Goal: Information Seeking & Learning: Learn about a topic

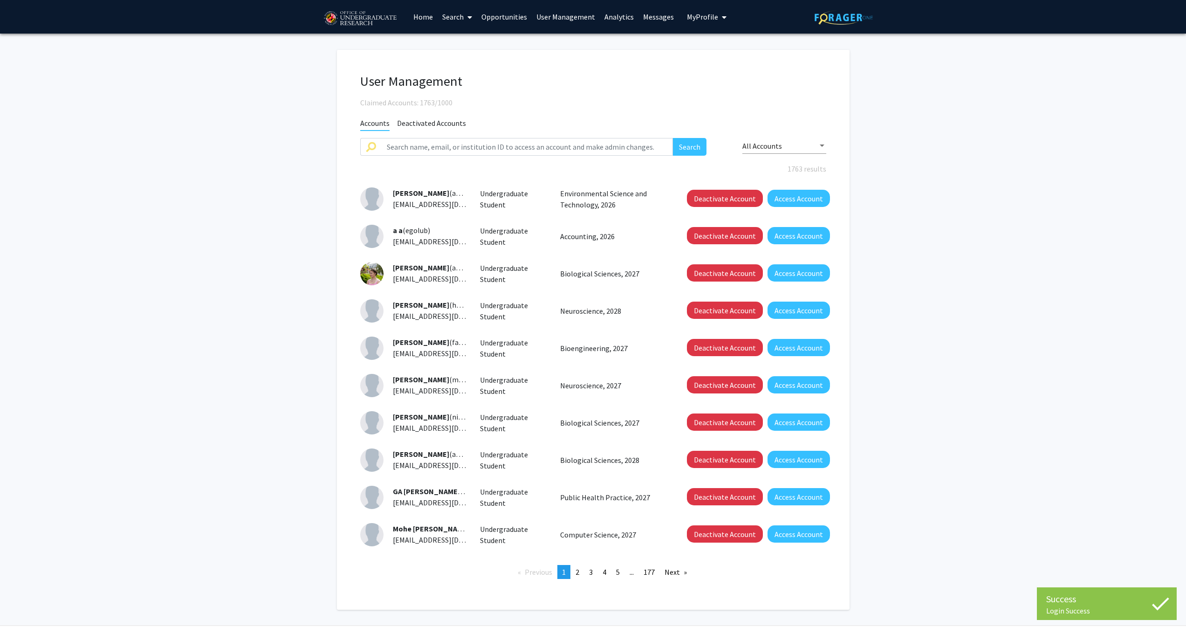
click at [462, 17] on link "Search" at bounding box center [457, 16] width 39 height 33
click at [506, 16] on link "Opportunities" at bounding box center [504, 16] width 55 height 33
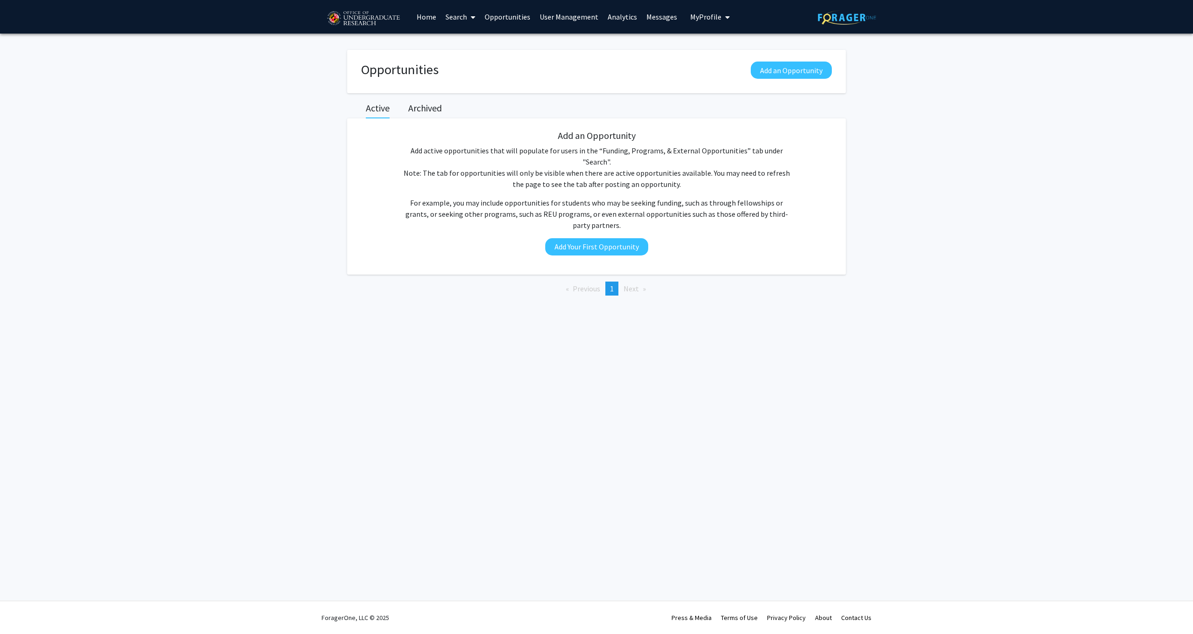
click at [456, 19] on link "Search" at bounding box center [460, 16] width 39 height 33
click at [462, 43] on span "Faculty/Staff" at bounding box center [475, 43] width 69 height 19
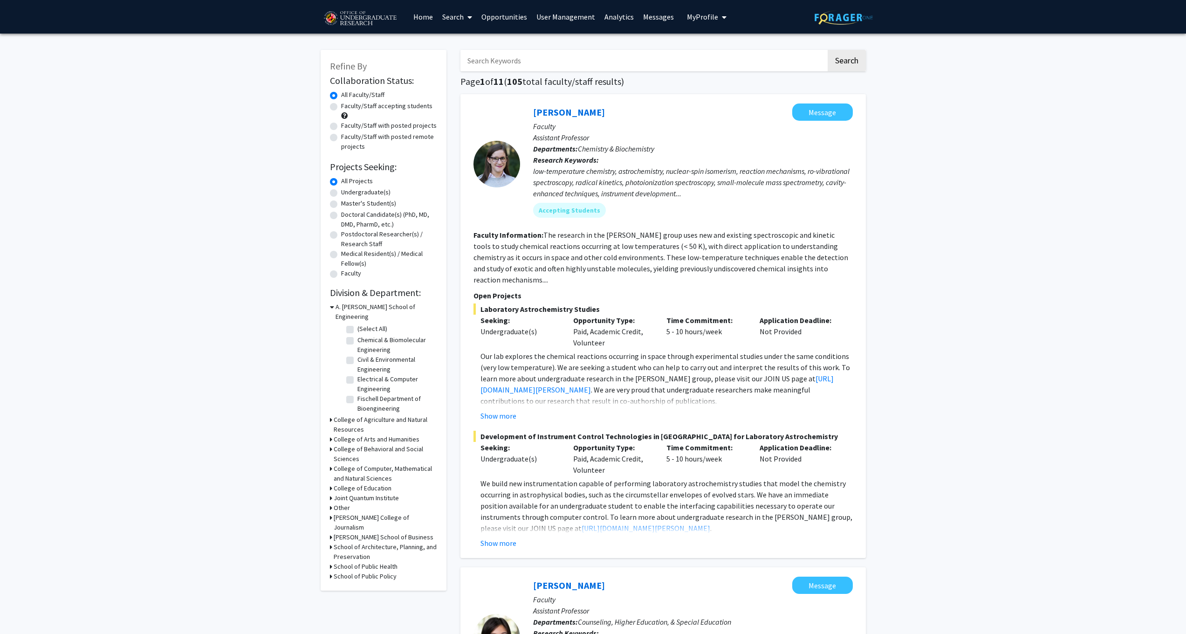
click at [341, 108] on label "Faculty/Staff accepting students" at bounding box center [386, 106] width 91 height 10
click at [341, 107] on input "Faculty/Staff accepting students" at bounding box center [344, 104] width 6 height 6
radio input "true"
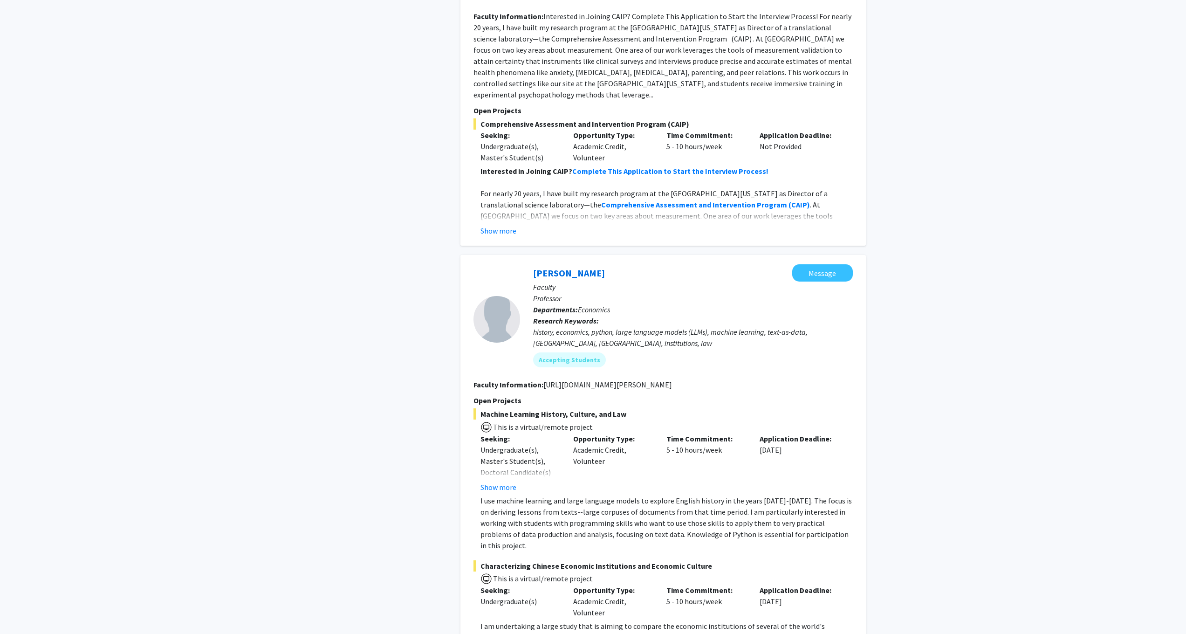
scroll to position [4094, 0]
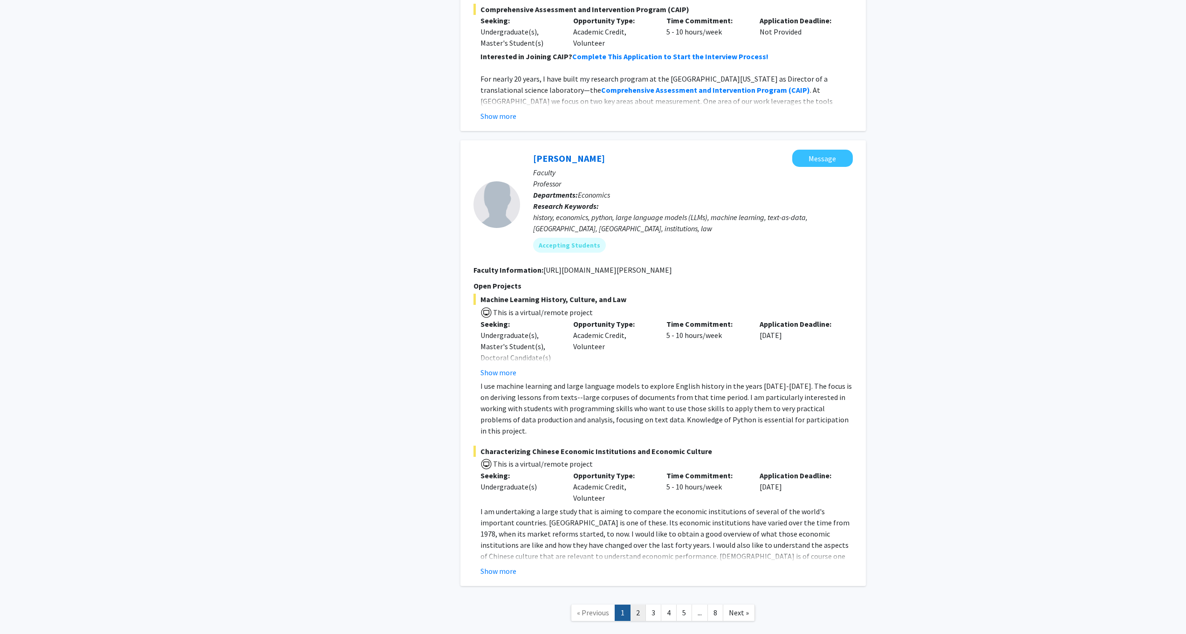
click at [635, 605] on link "2" at bounding box center [638, 613] width 16 height 16
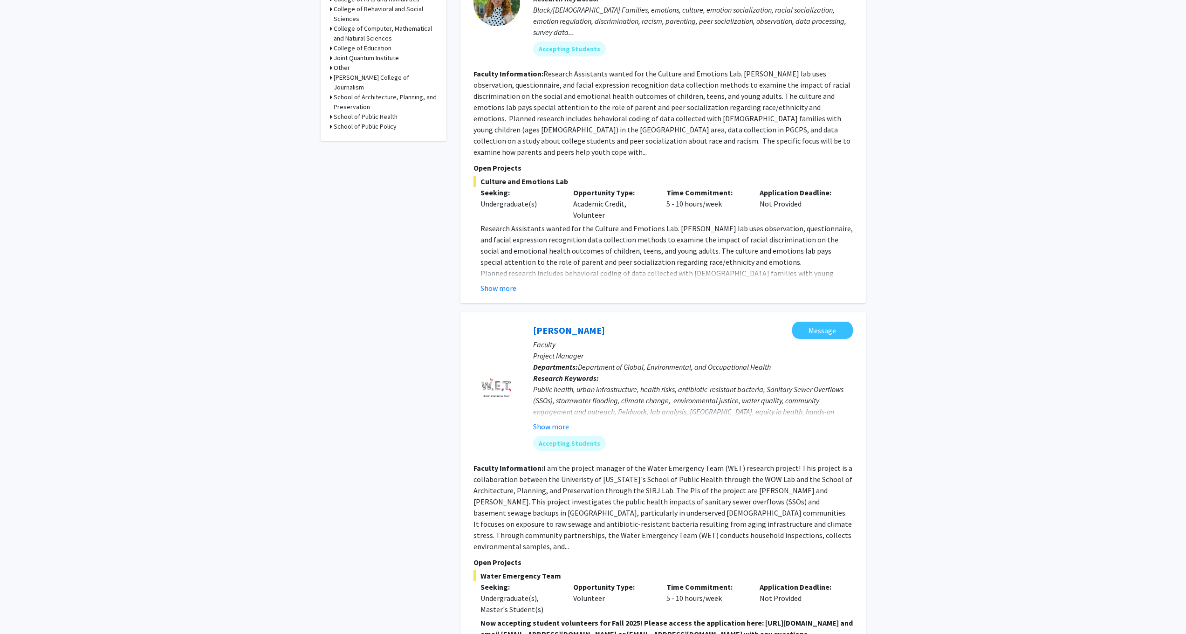
scroll to position [437, 0]
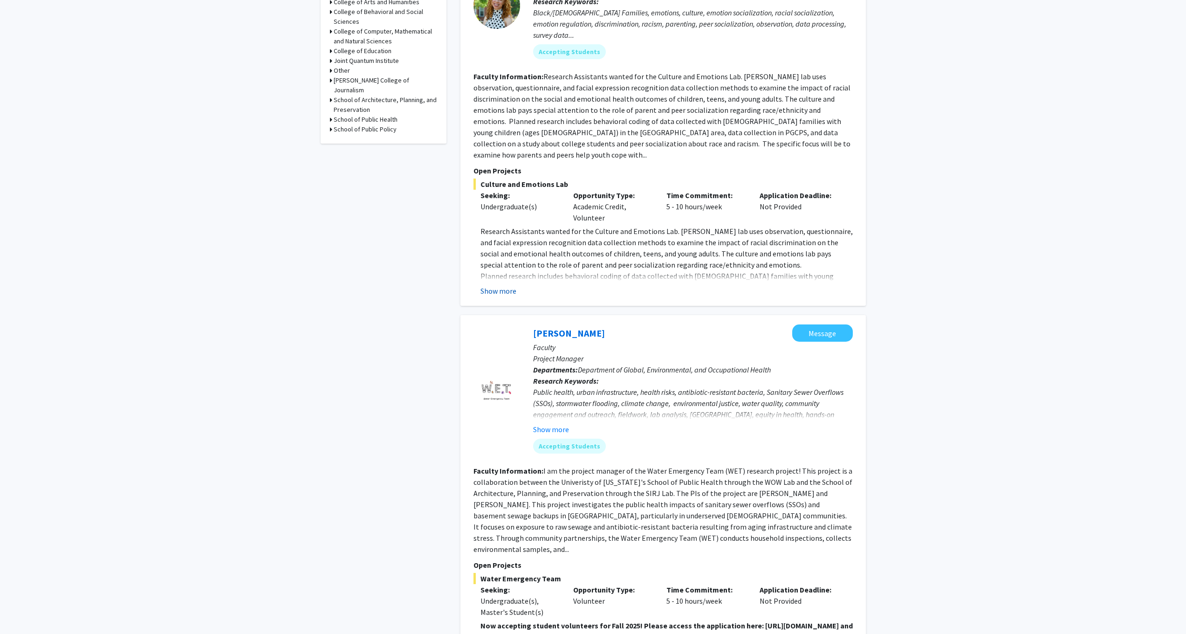
click at [492, 285] on button "Show more" at bounding box center [499, 290] width 36 height 11
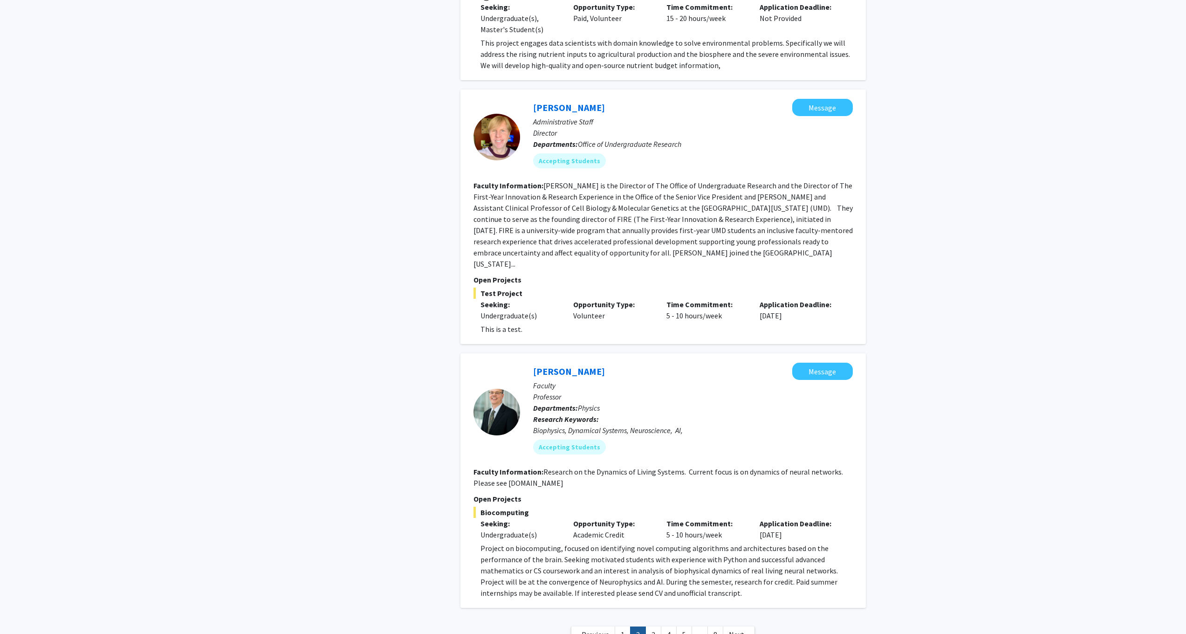
scroll to position [2984, 0]
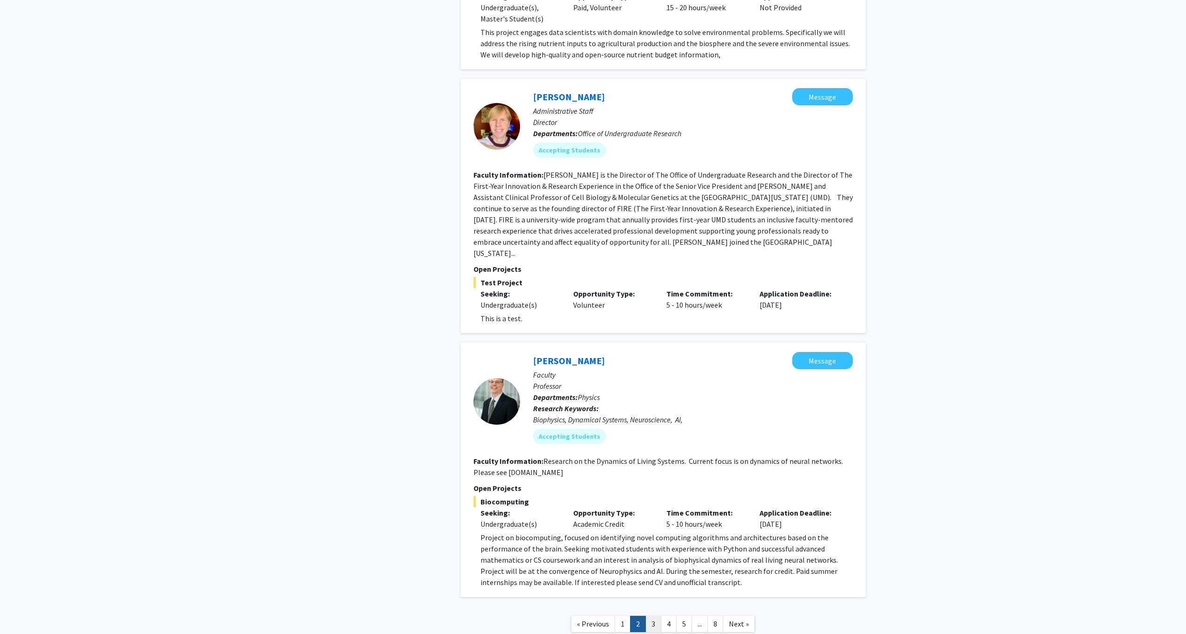
click at [651, 616] on link "3" at bounding box center [654, 624] width 16 height 16
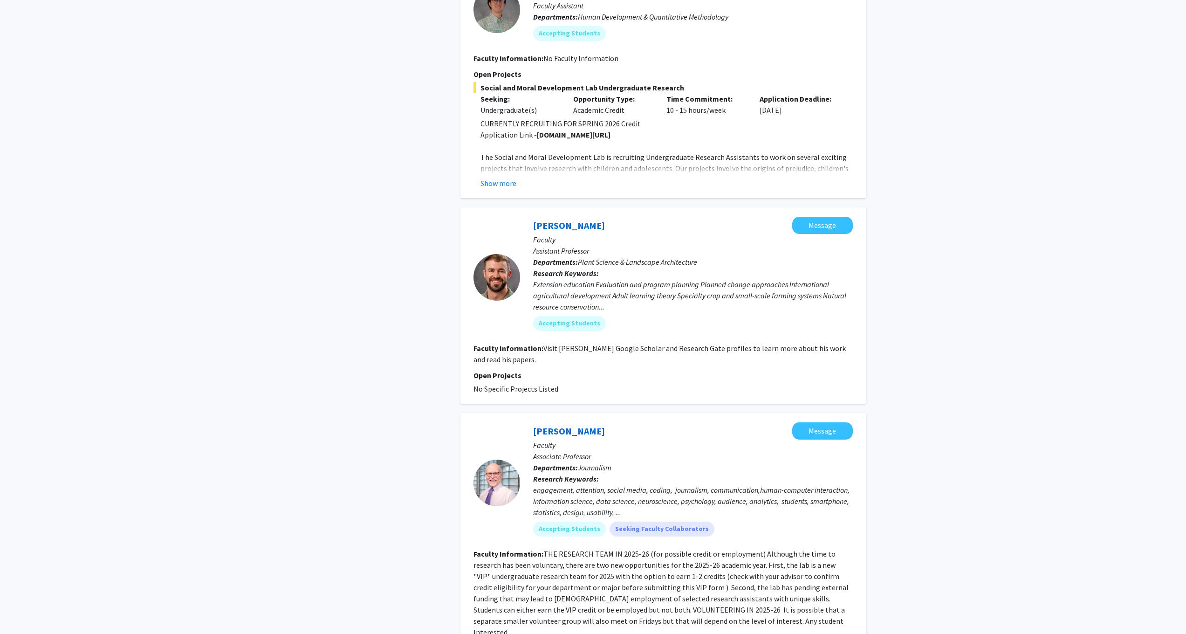
scroll to position [2239, 0]
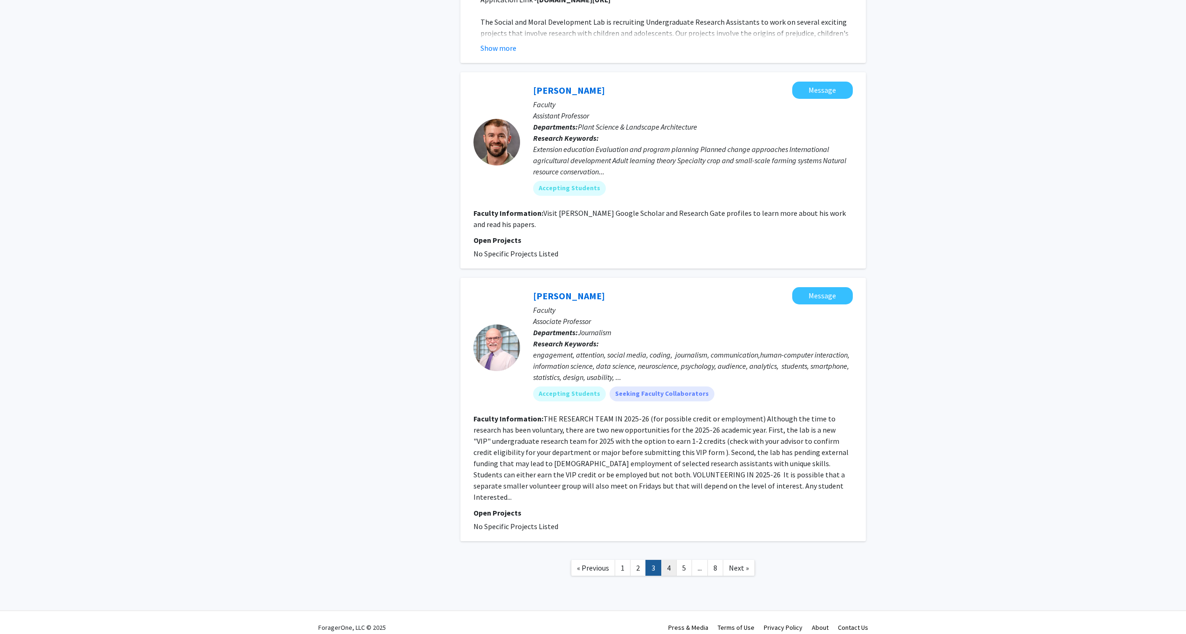
click at [669, 560] on link "4" at bounding box center [669, 568] width 16 height 16
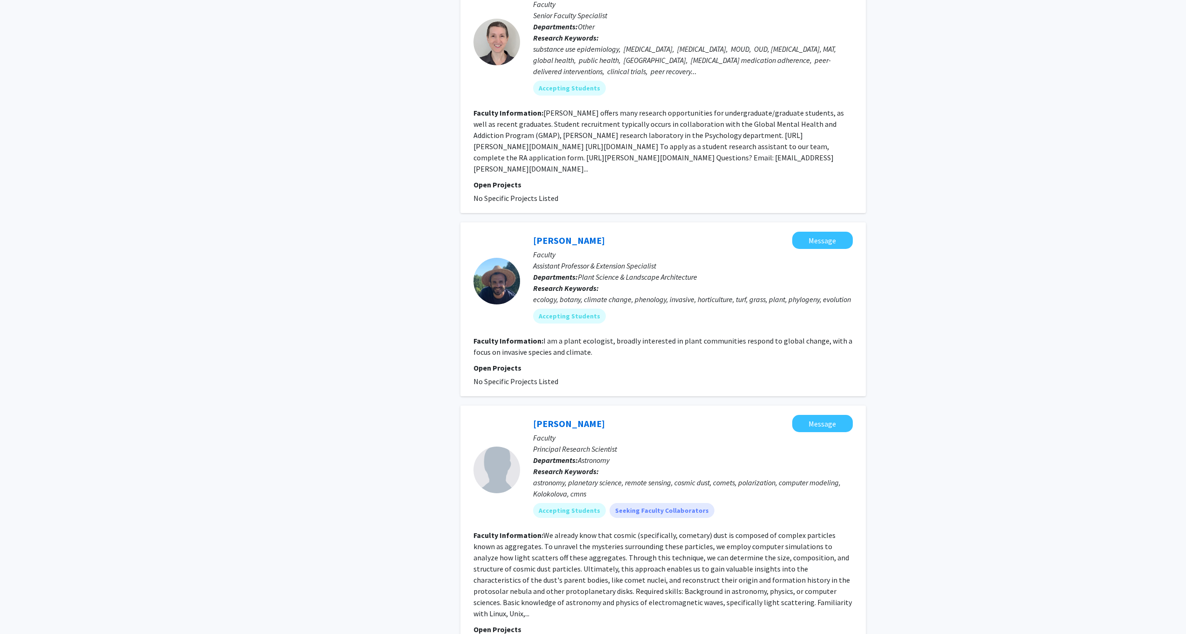
scroll to position [1883, 0]
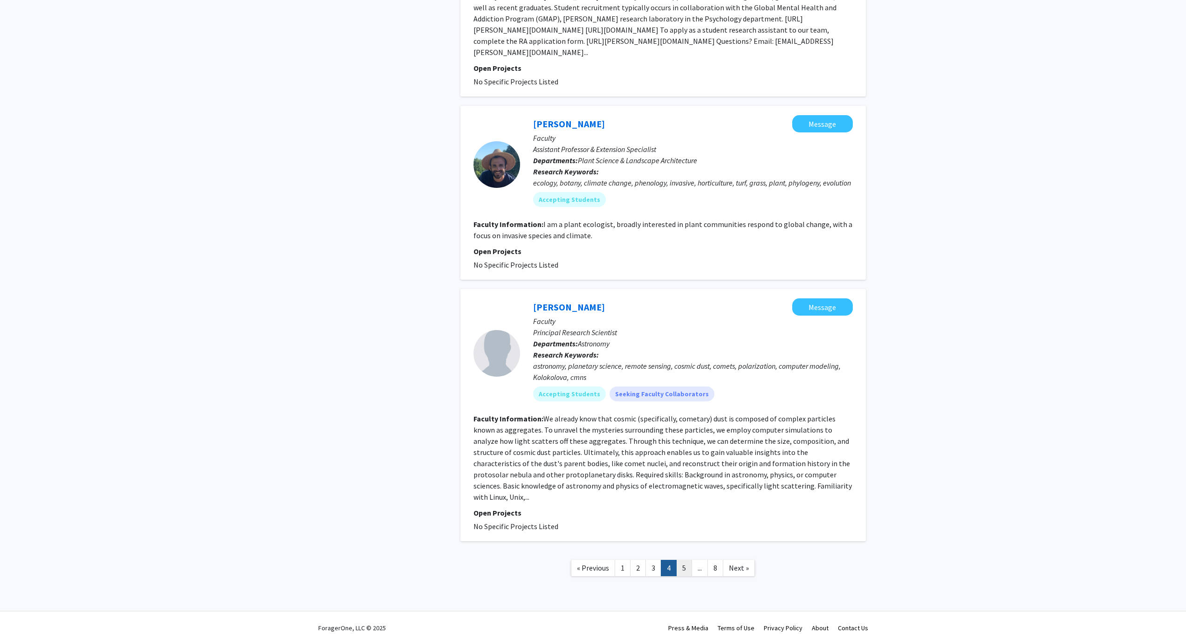
click at [684, 560] on link "5" at bounding box center [684, 568] width 16 height 16
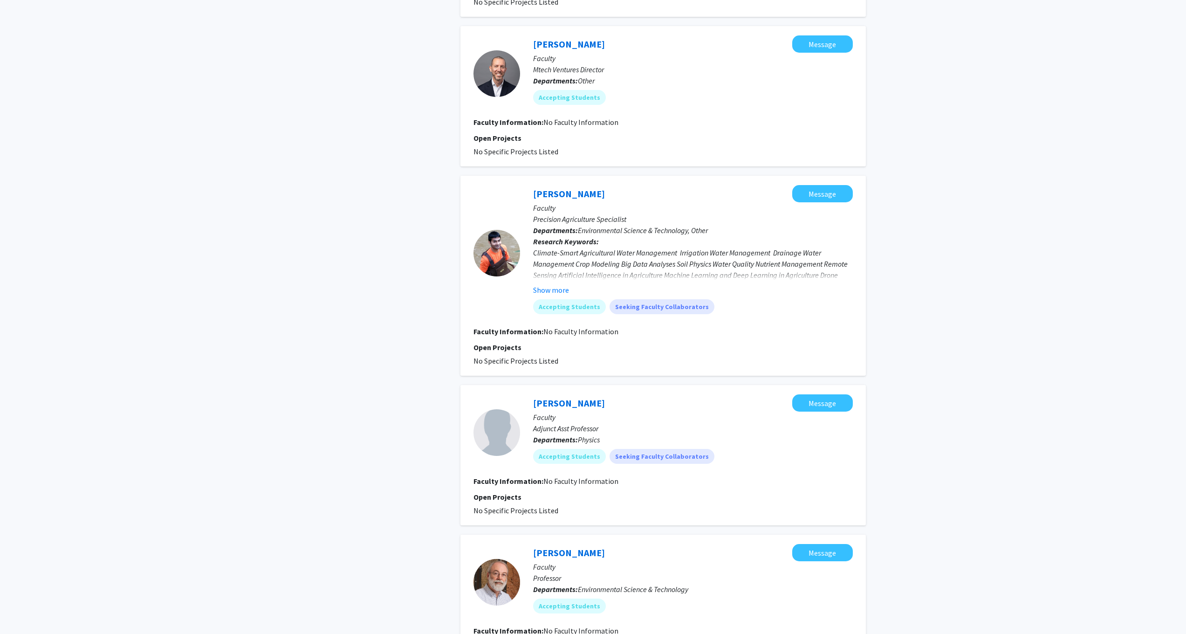
scroll to position [1301, 0]
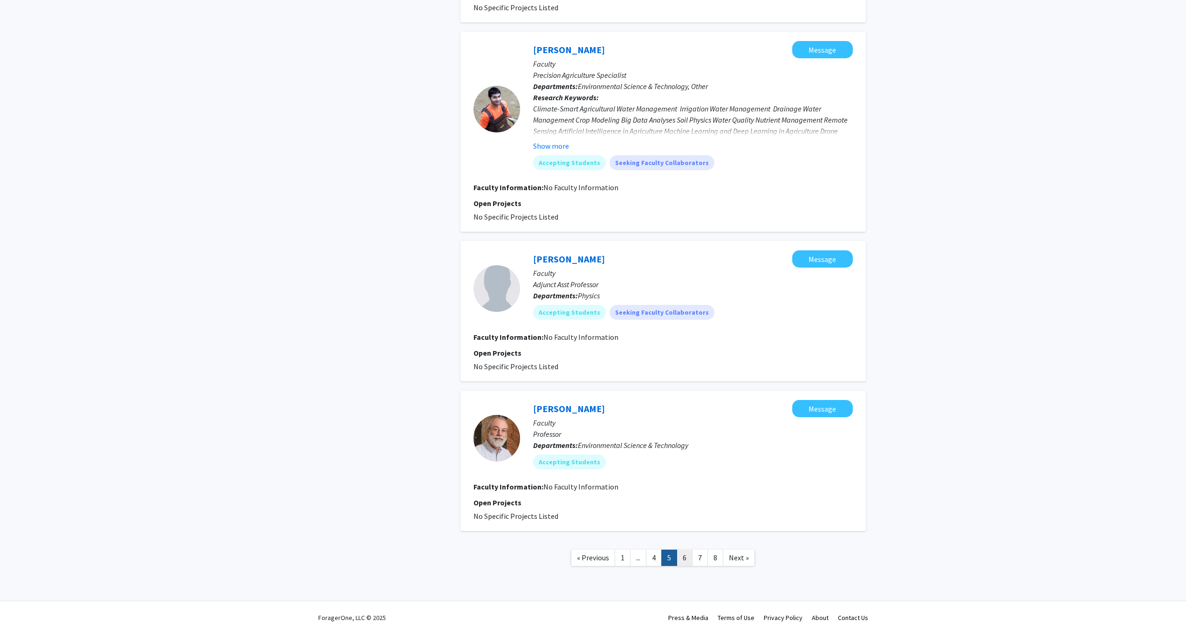
click at [685, 558] on link "6" at bounding box center [685, 558] width 16 height 16
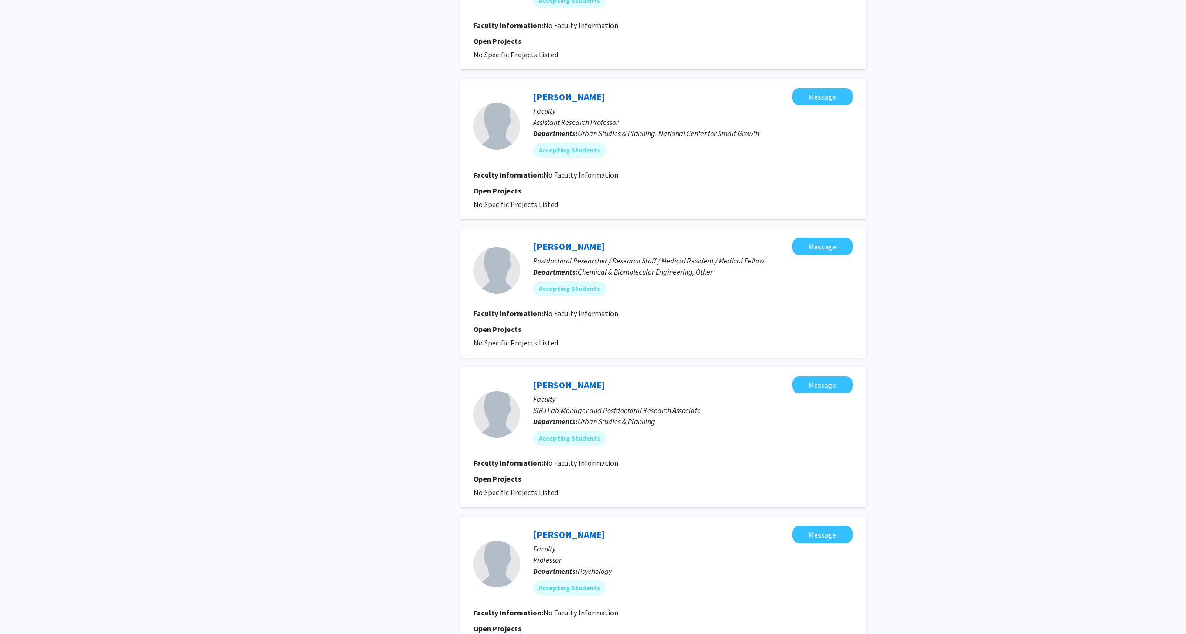
scroll to position [1040, 0]
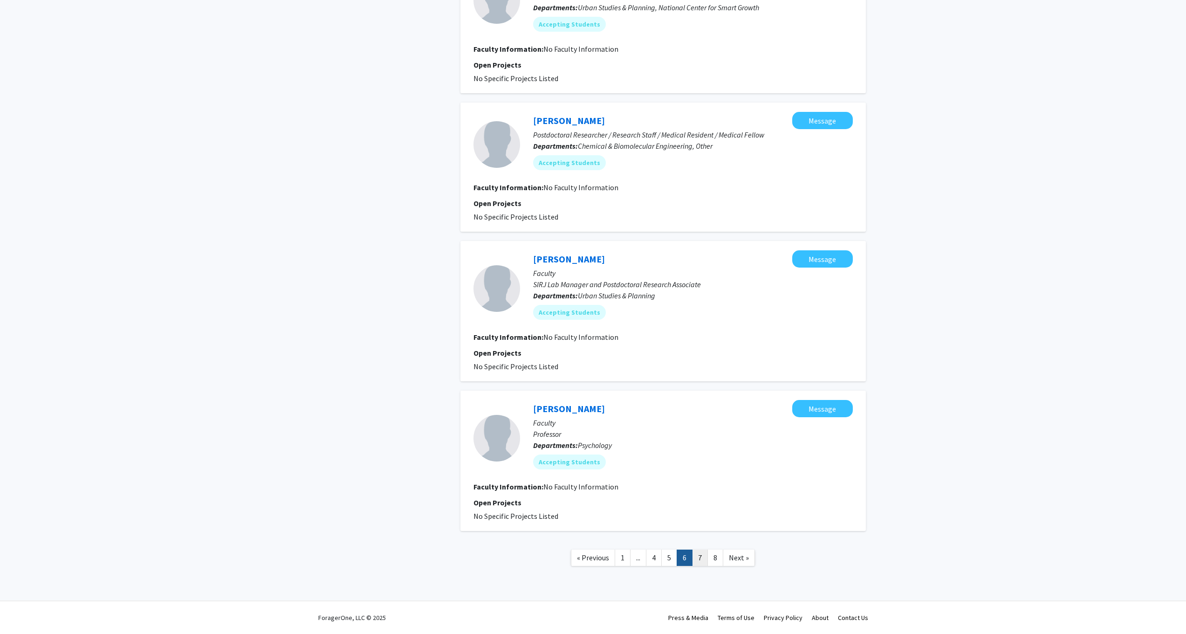
click at [699, 558] on link "7" at bounding box center [700, 558] width 16 height 16
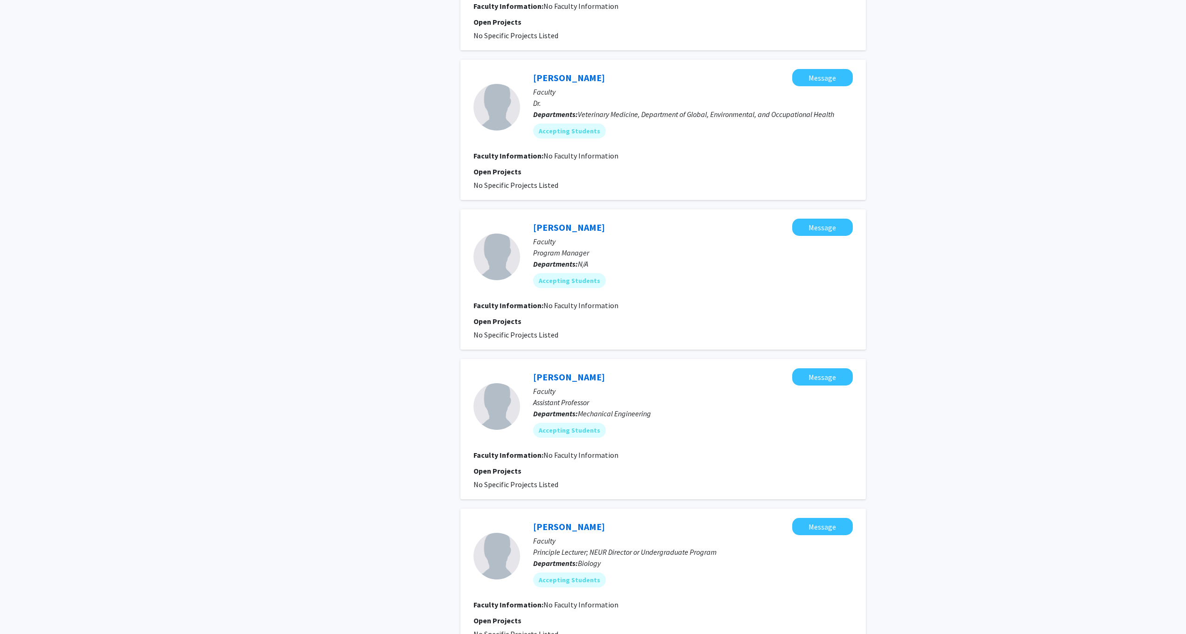
scroll to position [1051, 0]
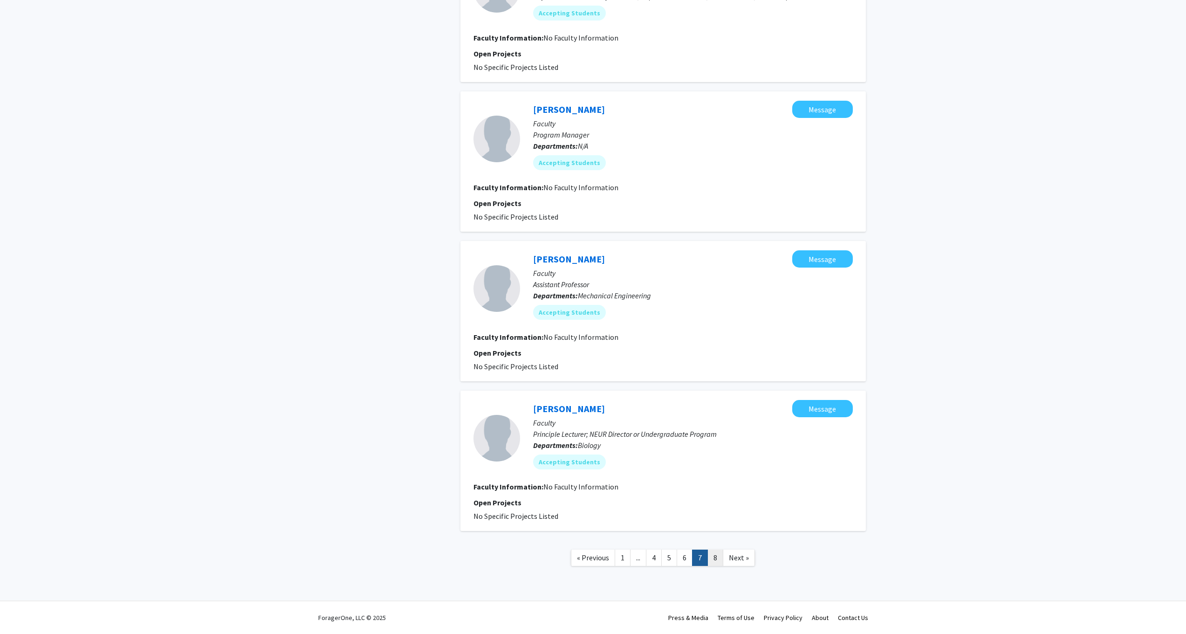
click at [716, 557] on link "8" at bounding box center [716, 558] width 16 height 16
